Goal: Check status

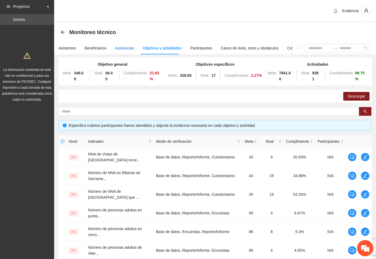
click at [120, 46] on div "Asistencias" at bounding box center [124, 48] width 19 height 6
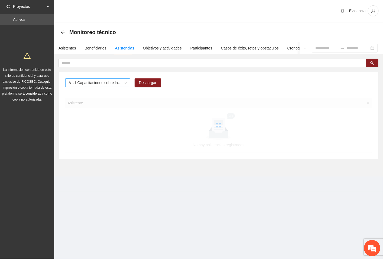
click at [121, 83] on span "A1.1 Capacitaciones sobre la metodología de funcionamiento familiar a promotora…" at bounding box center [98, 83] width 59 height 8
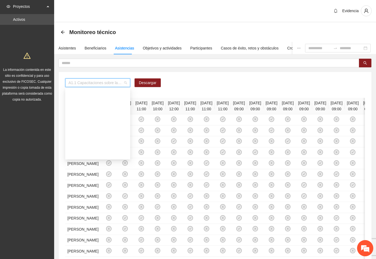
scroll to position [488, 0]
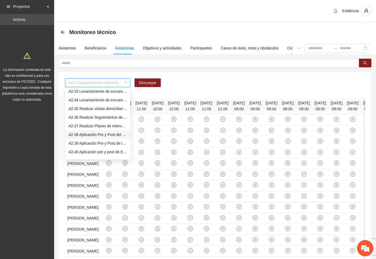
click at [107, 134] on div "A2.38 Aplicación Pre y Post del Cuestionario de Capacidades y Dificultades a NN…" at bounding box center [98, 135] width 59 height 6
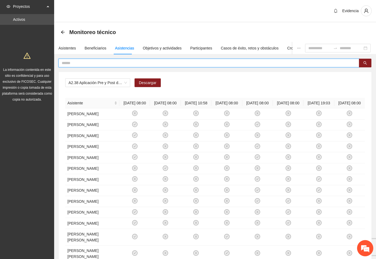
click at [77, 64] on input "text" at bounding box center [207, 63] width 290 height 6
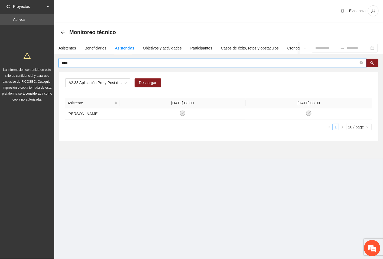
drag, startPoint x: 79, startPoint y: 61, endPoint x: 43, endPoint y: 60, distance: 36.1
click at [43, 60] on section "Proyectos Activos La información contenida en este sitio es confidencial y para…" at bounding box center [191, 129] width 383 height 259
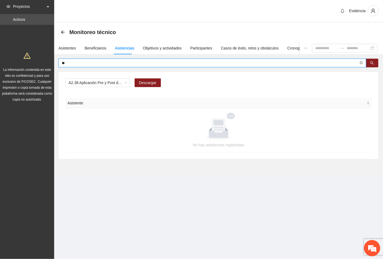
type input "*"
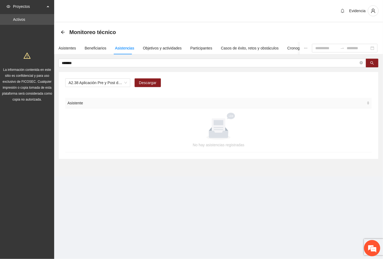
click at [121, 207] on section "Proyectos Activos La información contenida en este sitio es confidencial y para…" at bounding box center [191, 129] width 383 height 259
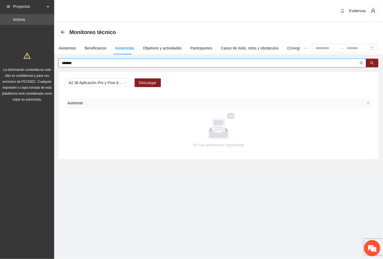
click at [87, 63] on input "*******" at bounding box center [210, 63] width 297 height 6
drag, startPoint x: 87, startPoint y: 63, endPoint x: 51, endPoint y: 62, distance: 36.6
click at [51, 62] on section "Proyectos Activos La información contenida en este sitio es confidencial y para…" at bounding box center [191, 129] width 383 height 259
type input "*"
type input "*******"
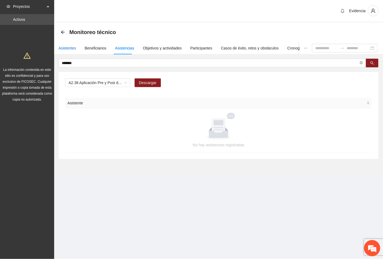
click at [66, 50] on div "Asistentes" at bounding box center [68, 48] width 18 height 6
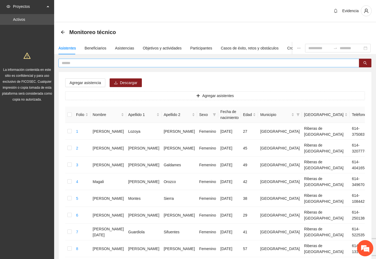
click at [80, 63] on input "text" at bounding box center [207, 63] width 290 height 6
type input "*"
type input "******"
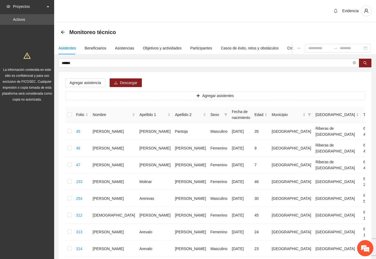
click at [182, 6] on div "Evidencia" at bounding box center [215, 11] width 322 height 22
click at [158, 47] on div "Objetivos y actividades" at bounding box center [162, 48] width 39 height 6
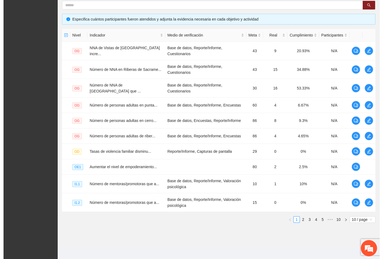
scroll to position [119, 0]
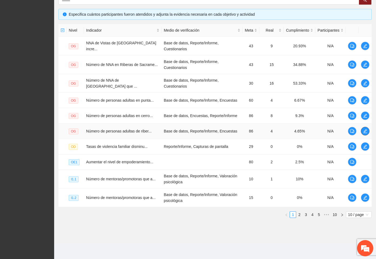
click at [366, 129] on icon "edit" at bounding box center [366, 131] width 4 height 4
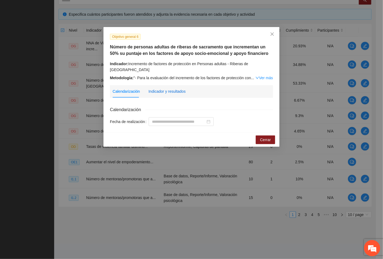
click at [169, 89] on div "Indicador y resultados" at bounding box center [166, 92] width 37 height 6
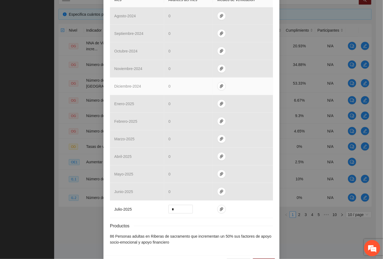
scroll to position [160, 0]
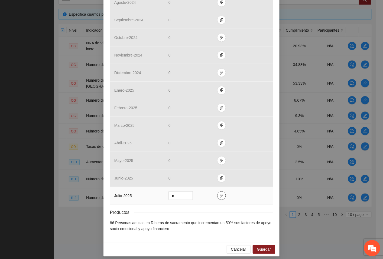
click at [220, 194] on icon "paper-clip" at bounding box center [221, 196] width 3 height 4
click at [259, 247] on span "Guardar" at bounding box center [264, 250] width 14 height 6
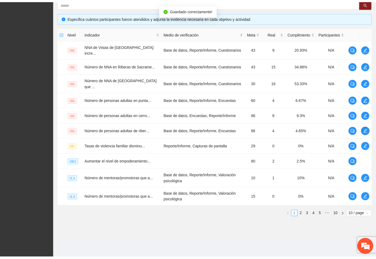
scroll to position [109, 0]
